Goal: Find specific page/section

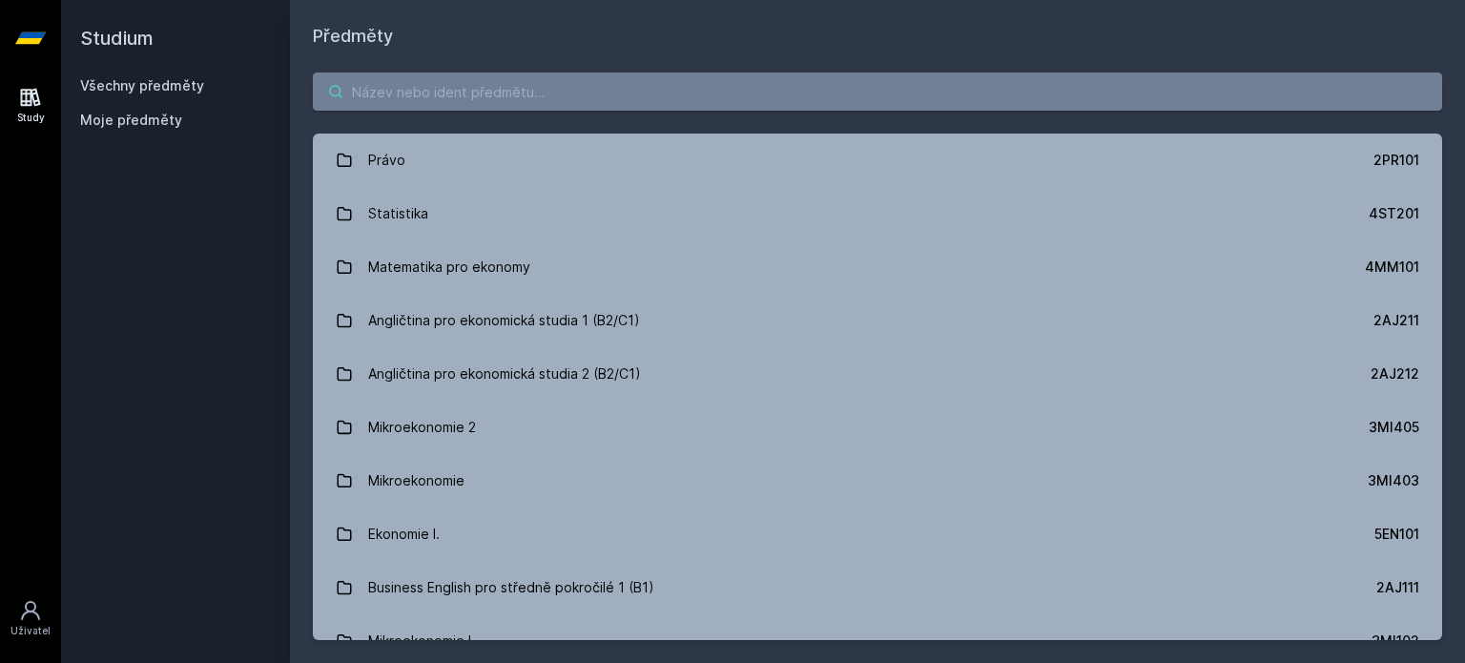
click at [465, 102] on body "Study Uživatel Studium Všechny předměty Moje předměty Předměty Právo 2PR101 Sta…" at bounding box center [732, 331] width 1465 height 663
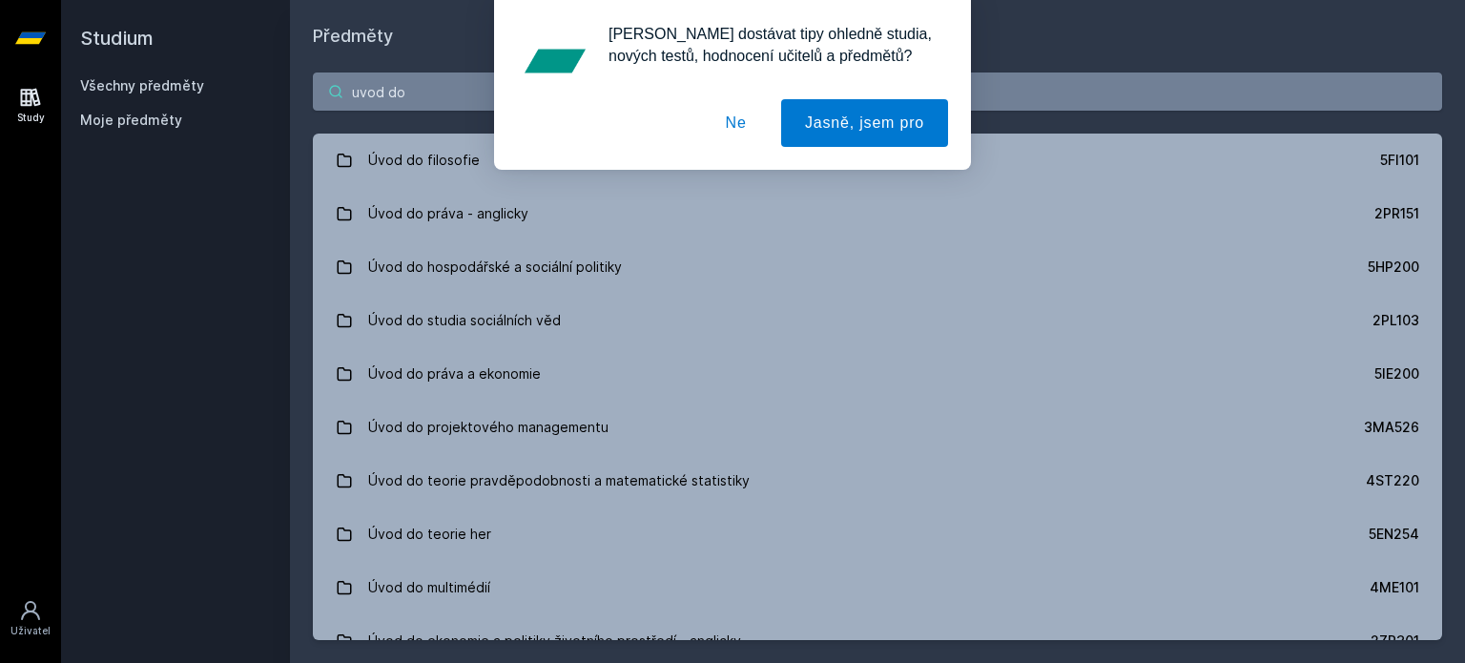
type input "uvod do"
click at [725, 121] on button "Ne" at bounding box center [736, 123] width 69 height 48
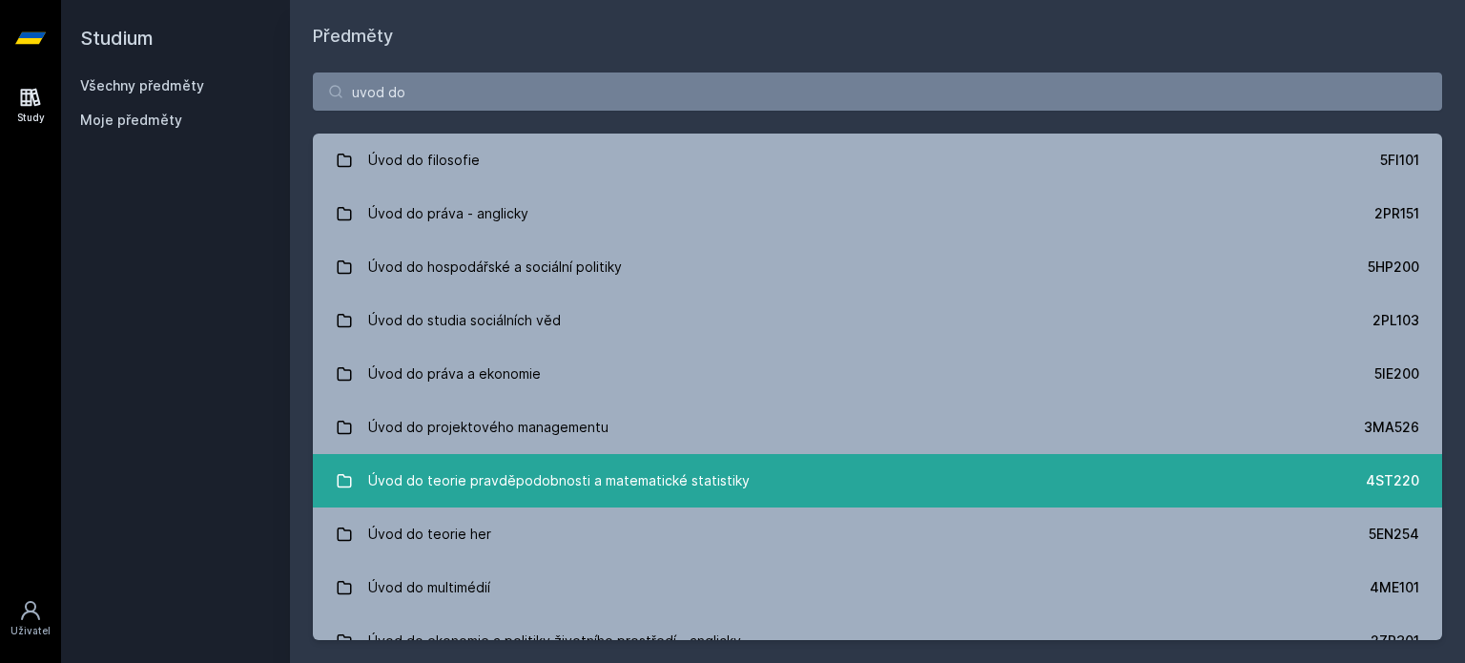
click at [790, 468] on link "Úvod do teorie pravděpodobnosti a matematické statistiky 4ST220" at bounding box center [877, 480] width 1129 height 53
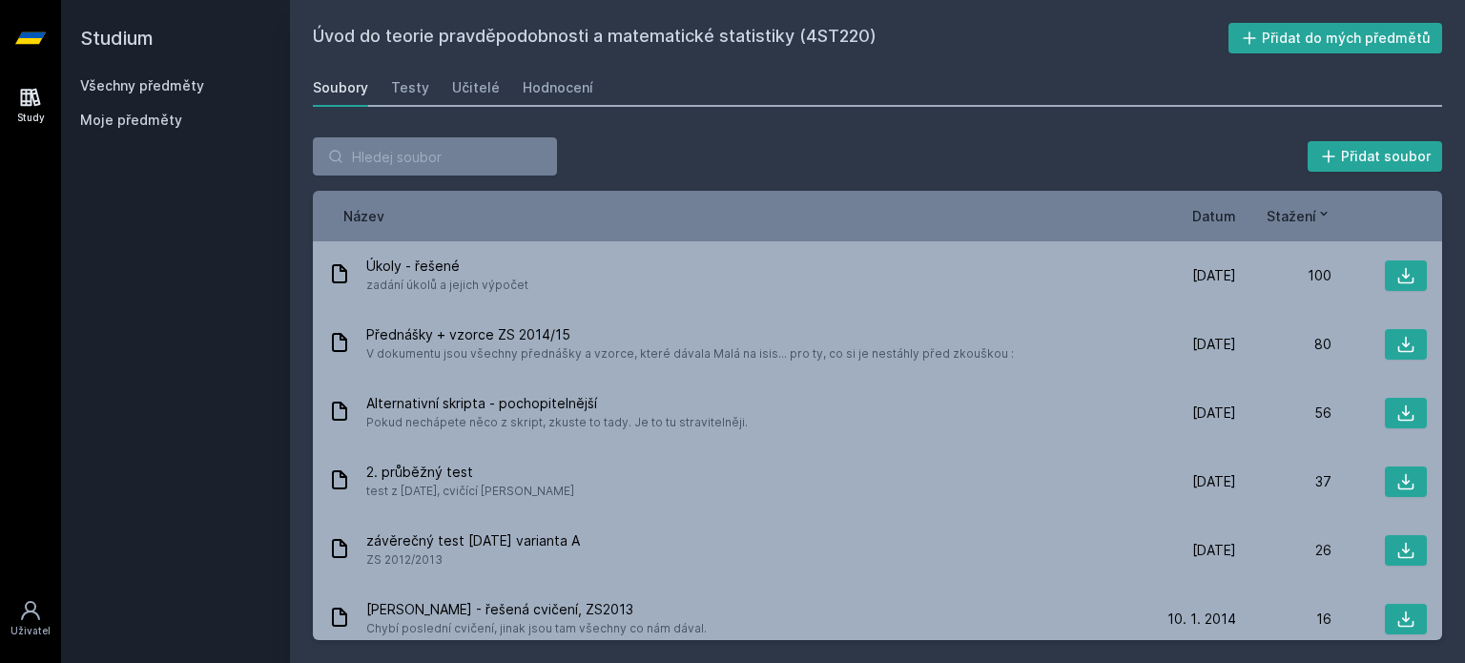
click at [1213, 213] on span "Datum" at bounding box center [1214, 216] width 44 height 20
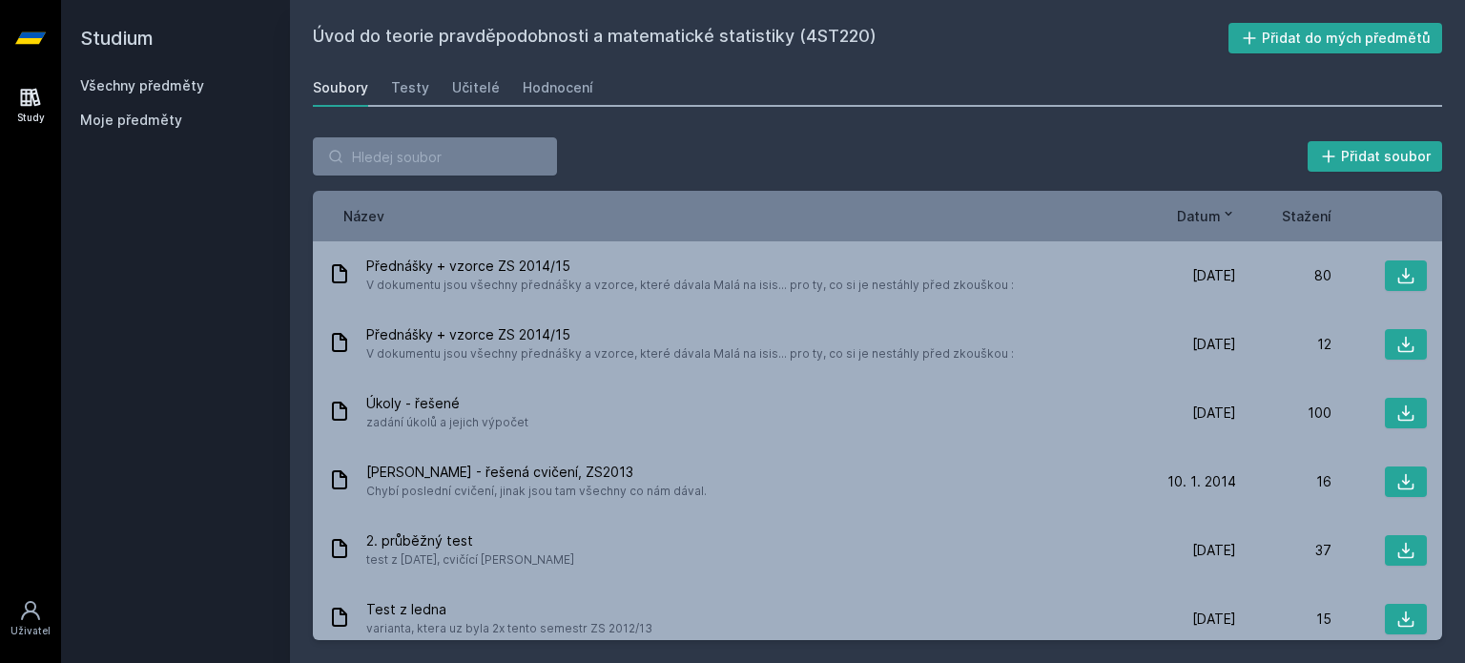
click at [1213, 213] on span "Datum" at bounding box center [1199, 216] width 44 height 20
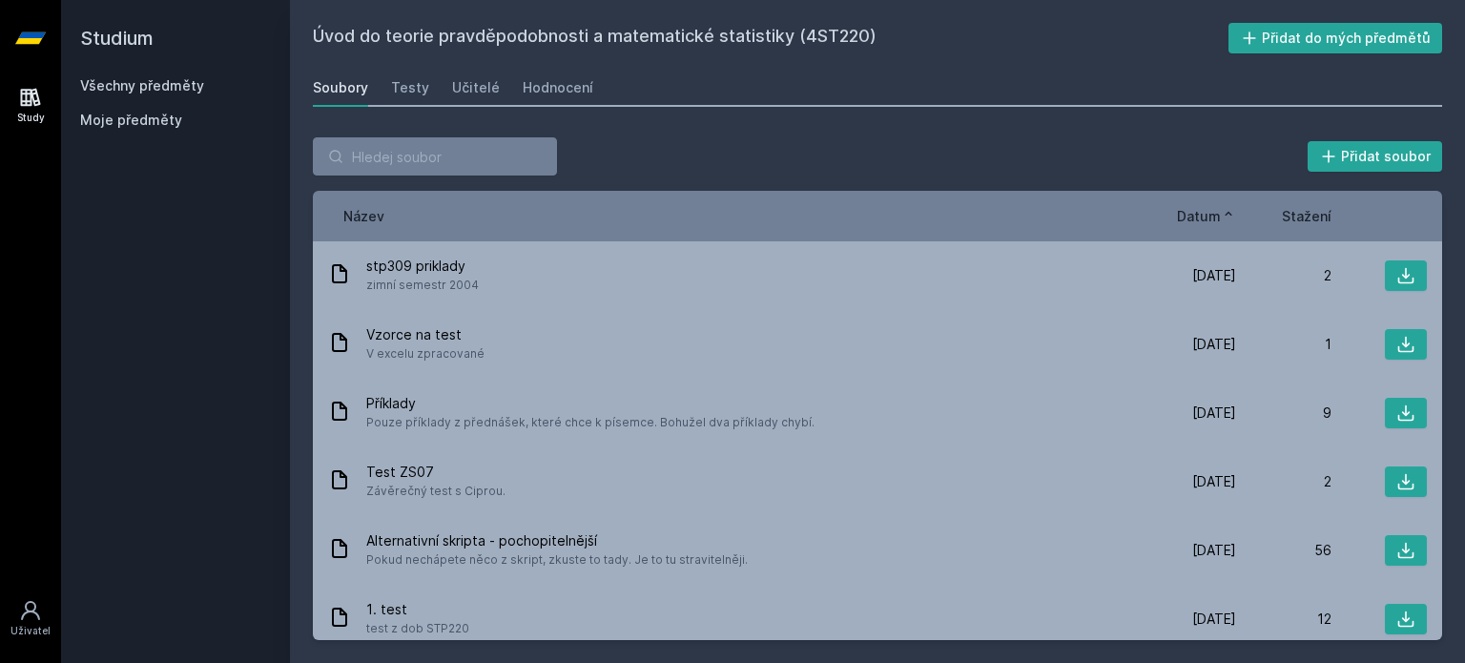
click at [1214, 216] on span "Datum" at bounding box center [1199, 216] width 44 height 20
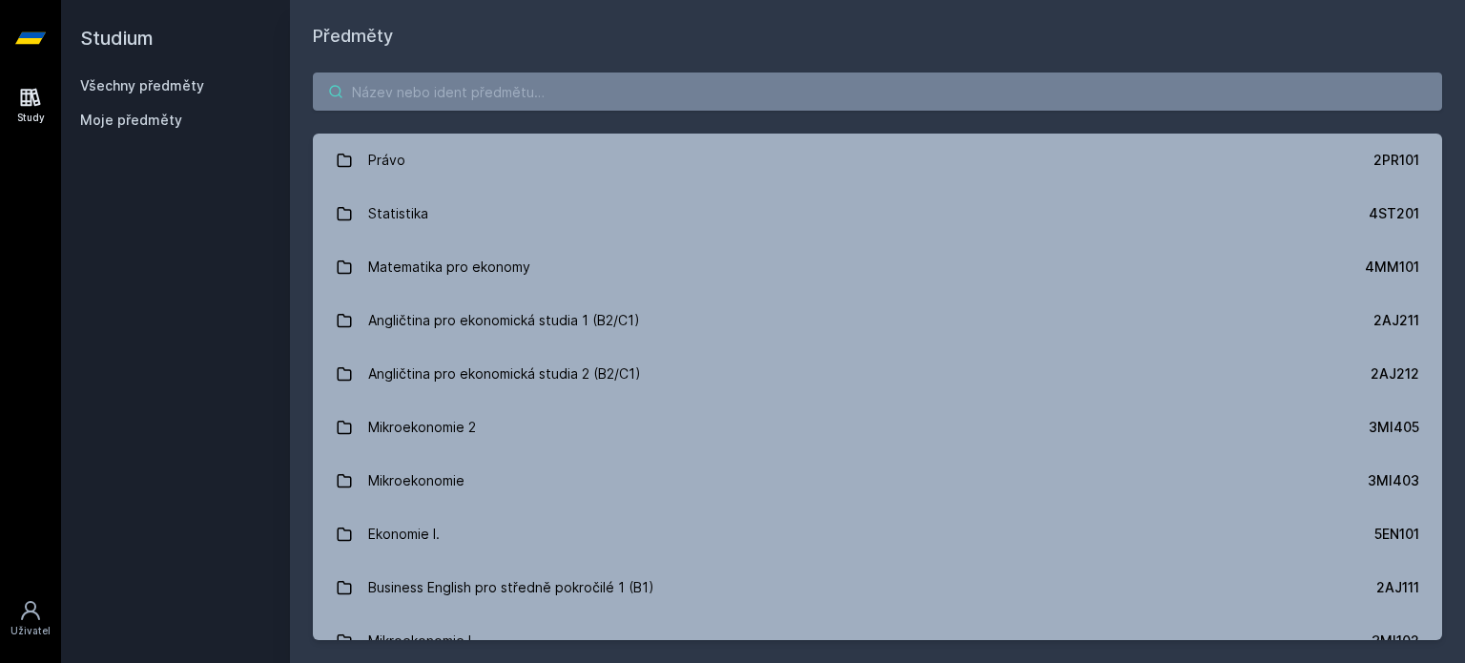
click at [514, 78] on input "search" at bounding box center [877, 91] width 1129 height 38
paste input "4ST221"
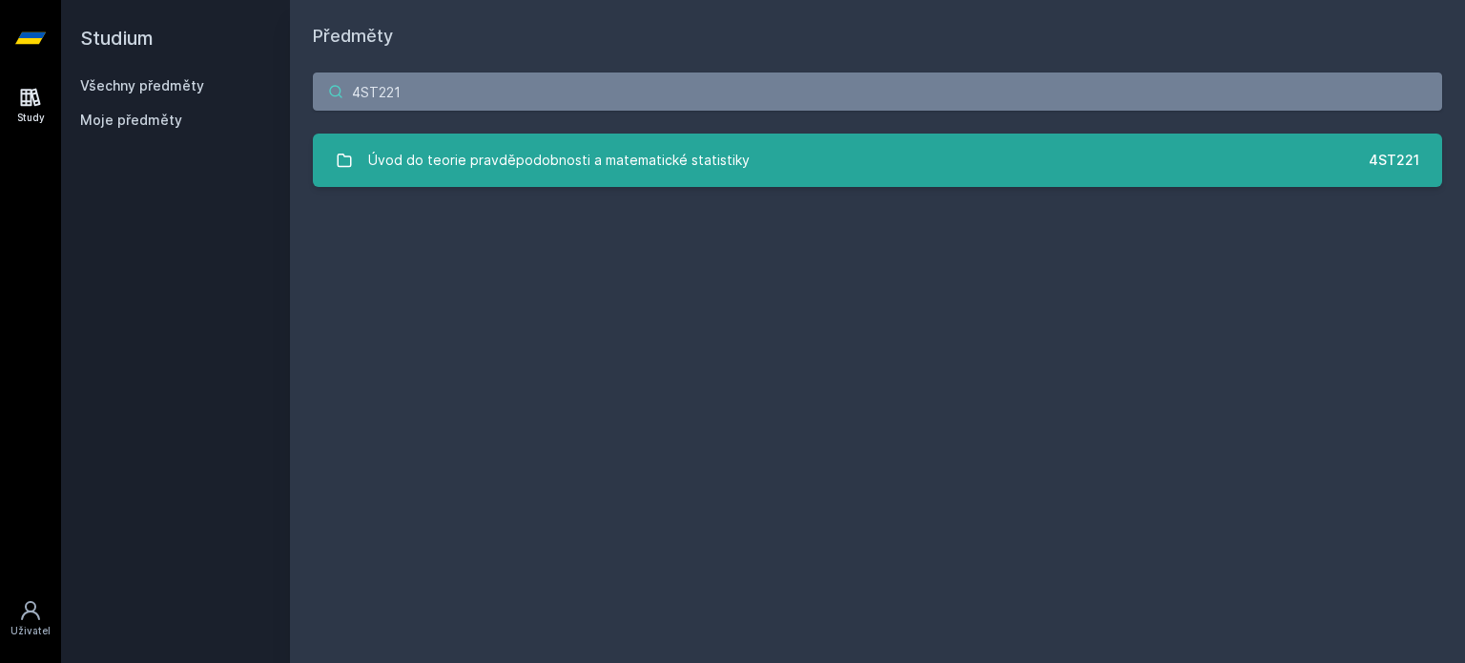
type input "4ST221"
click at [520, 136] on link "Úvod do teorie pravděpodobnosti a matematické statistiky 4ST221" at bounding box center [877, 160] width 1129 height 53
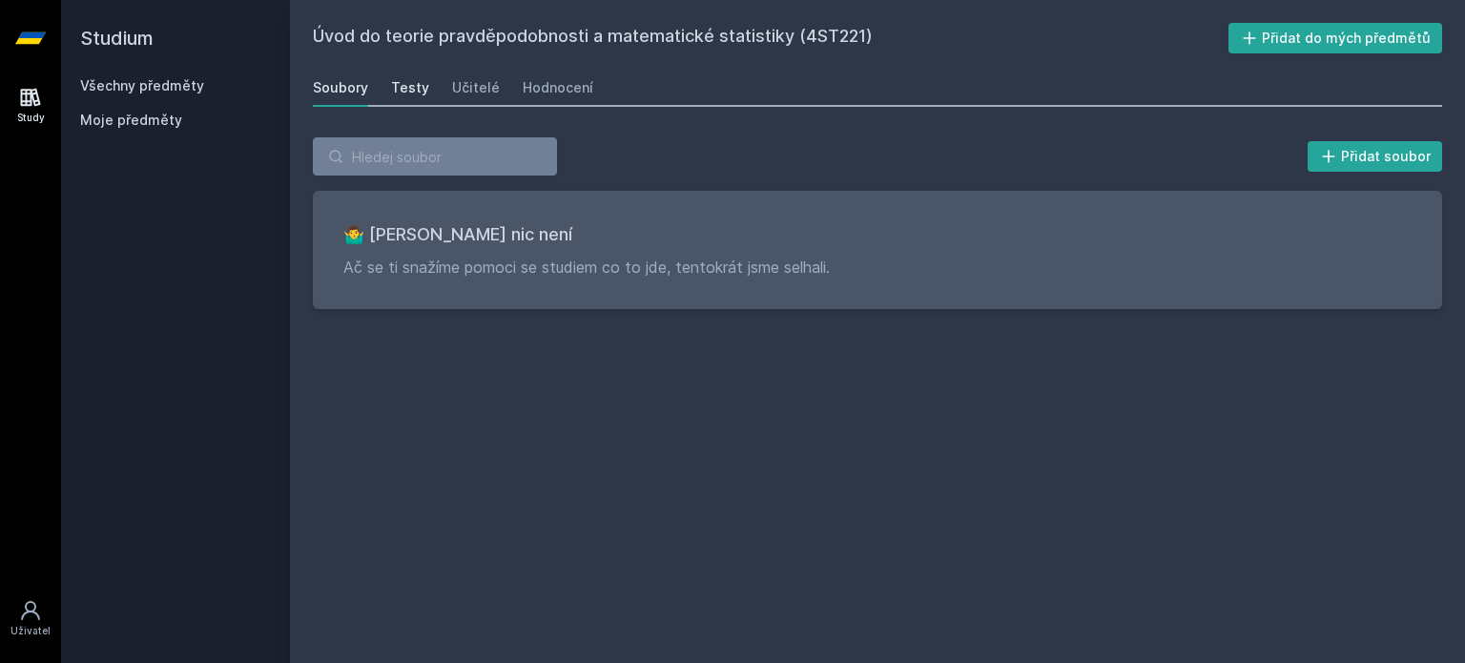
click at [405, 94] on div "Testy" at bounding box center [410, 87] width 38 height 19
click at [464, 93] on div "Učitelé" at bounding box center [476, 87] width 48 height 19
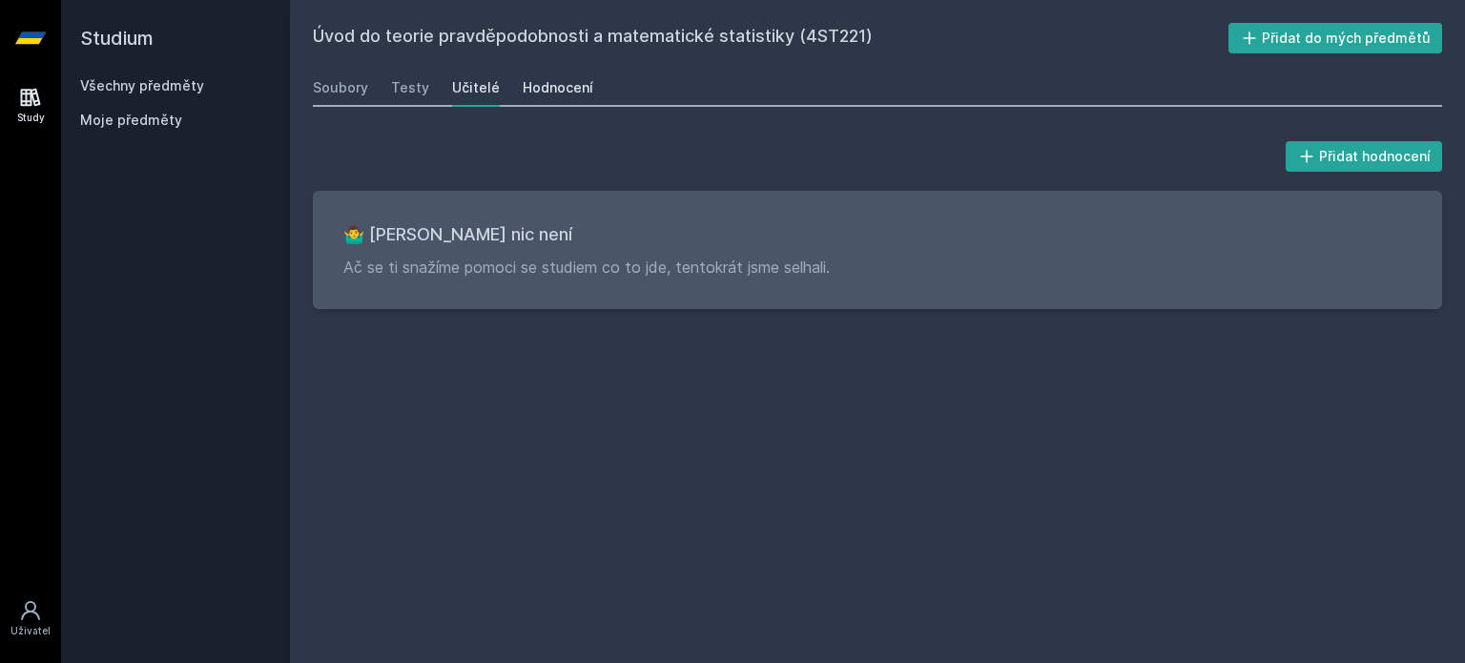
click at [576, 94] on div "Hodnocení" at bounding box center [558, 87] width 71 height 19
